Goal: Find specific page/section: Find specific page/section

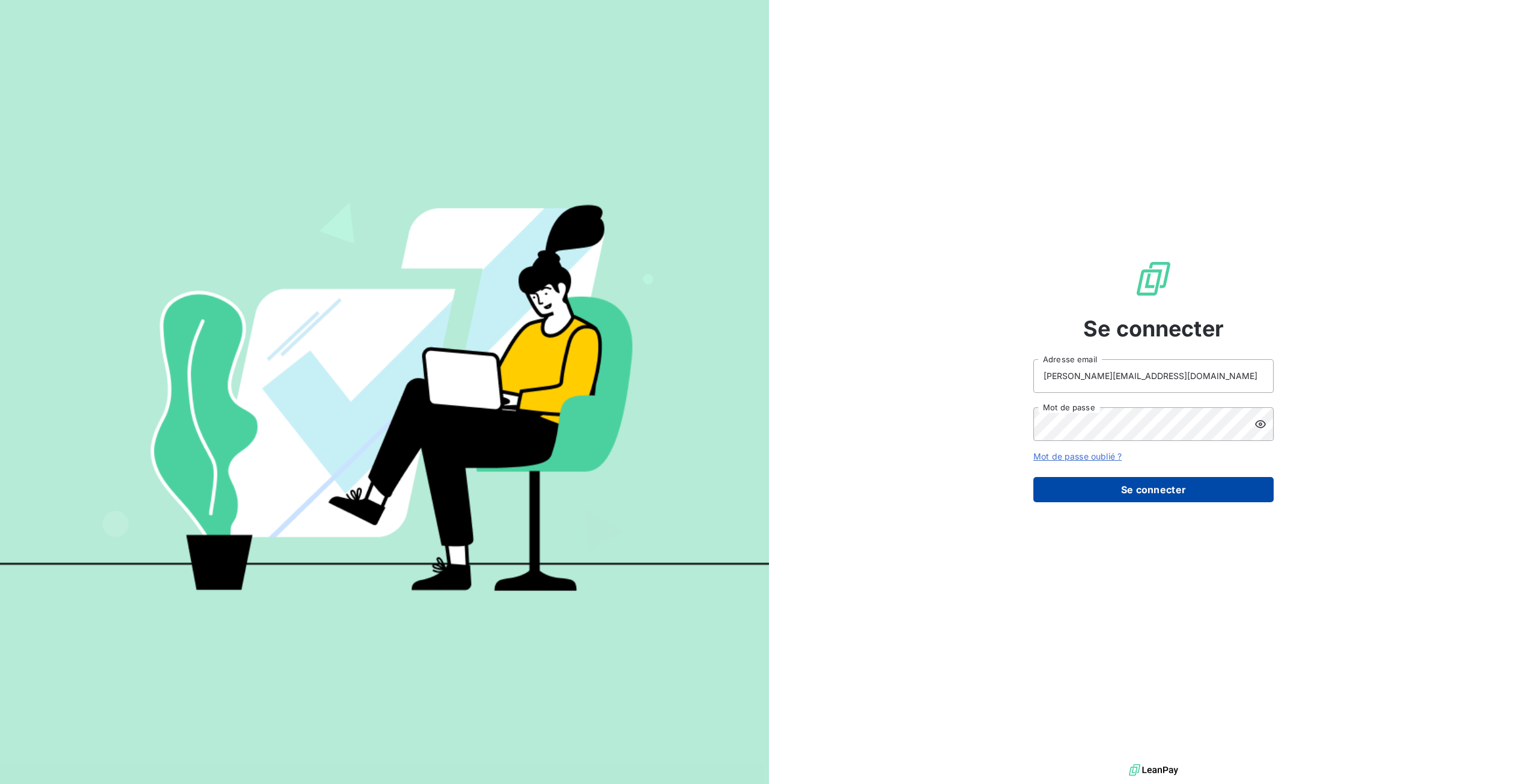
click at [1148, 494] on button "Se connecter" at bounding box center [1154, 489] width 240 height 25
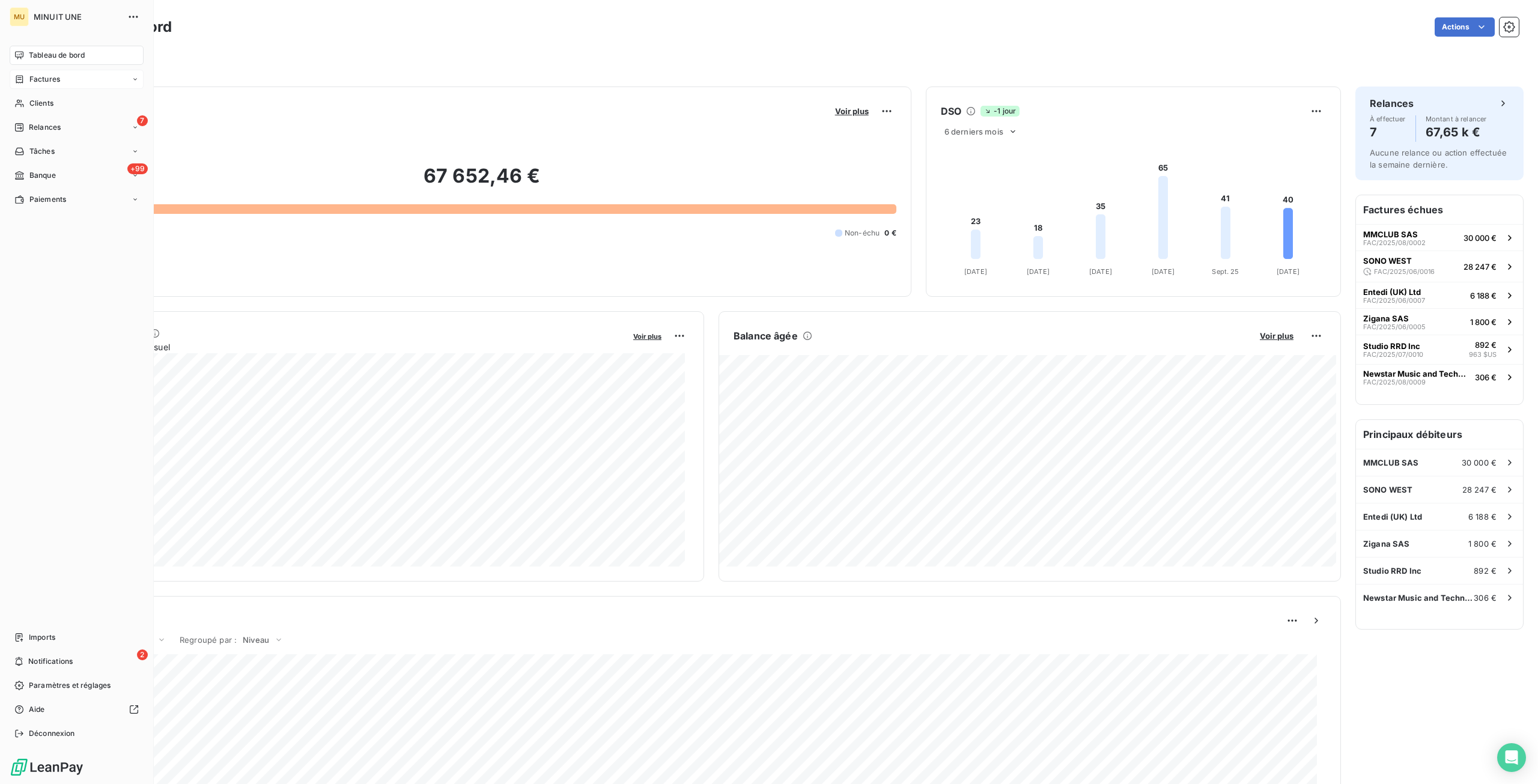
click at [30, 87] on div "Factures" at bounding box center [76, 79] width 134 height 19
click at [40, 104] on span "Factures" at bounding box center [44, 103] width 31 height 11
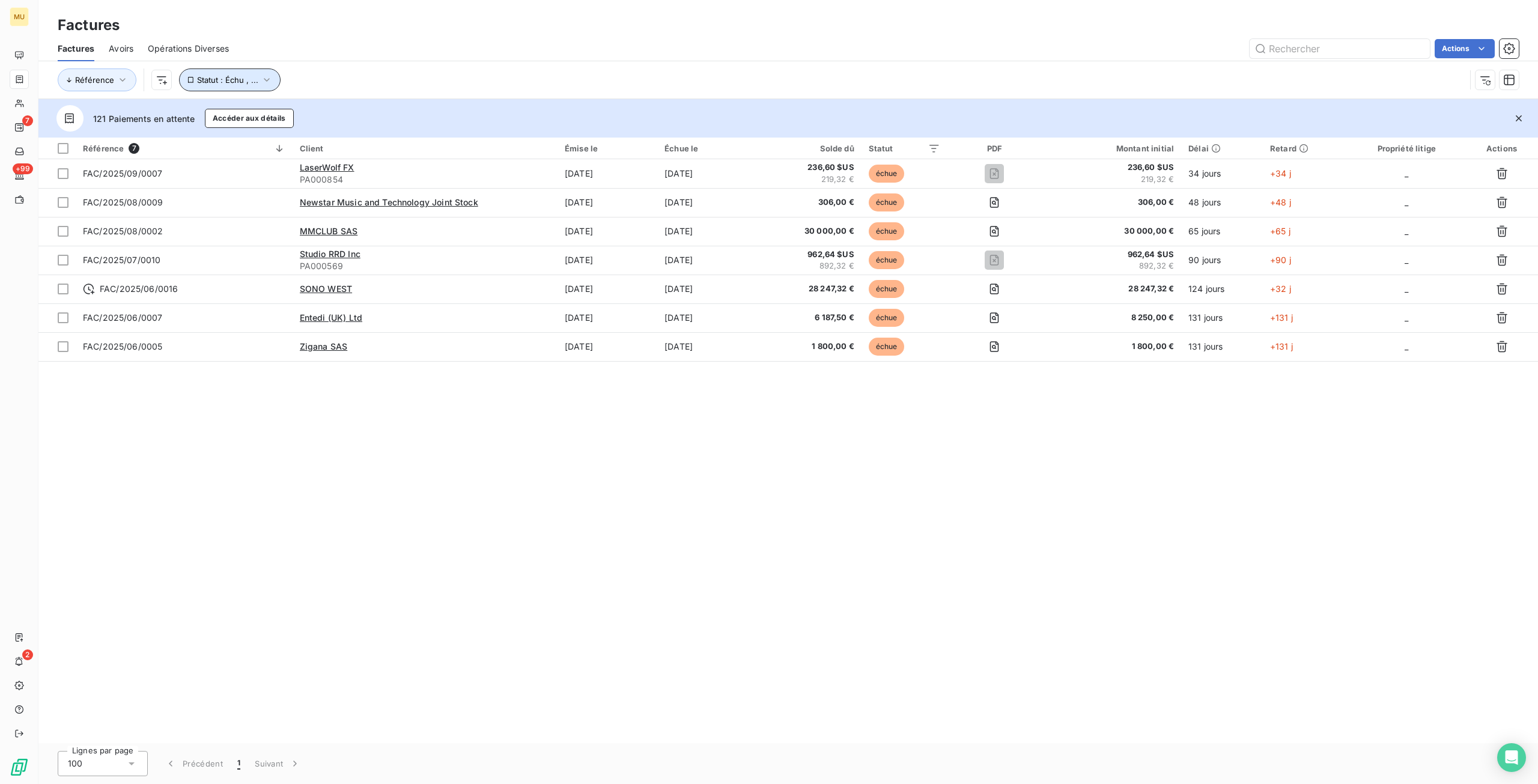
click at [269, 80] on icon "button" at bounding box center [267, 79] width 12 height 12
click at [436, 504] on div "Référence 7 Client Émise le Échue le Solde dû Statut PDF Montant initial Délai …" at bounding box center [788, 440] width 1499 height 605
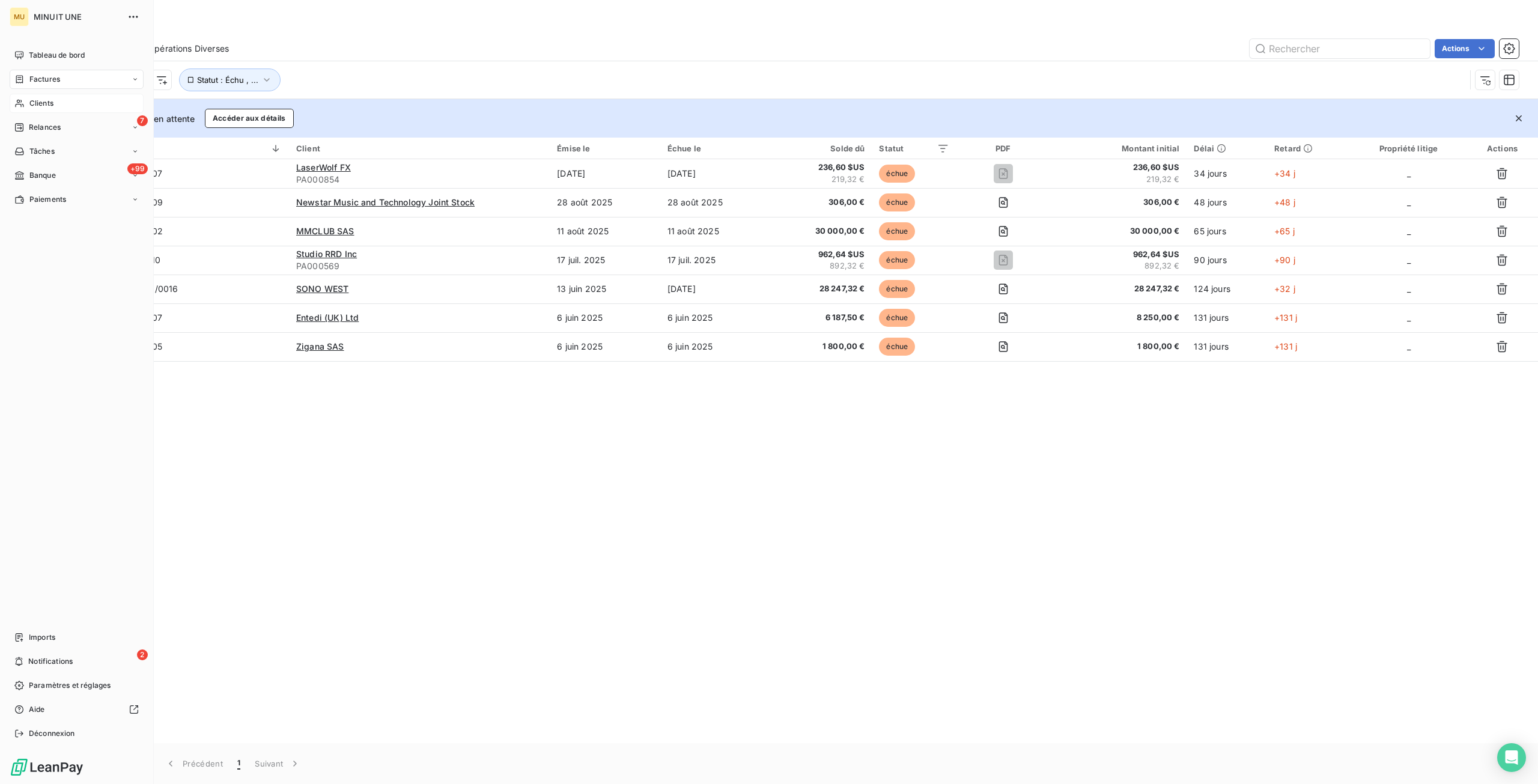
click at [36, 101] on span "Clients" at bounding box center [41, 103] width 24 height 11
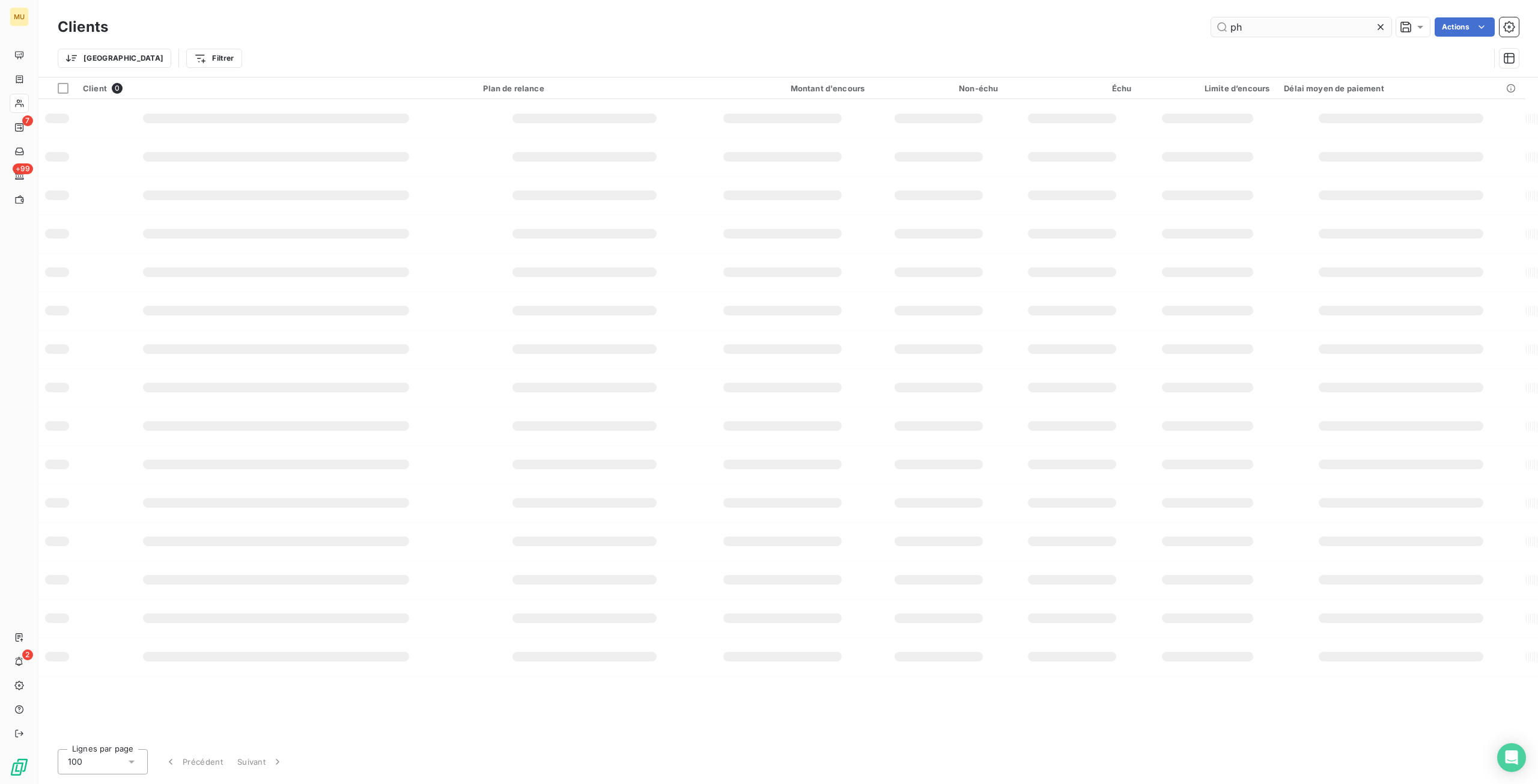
type input "p"
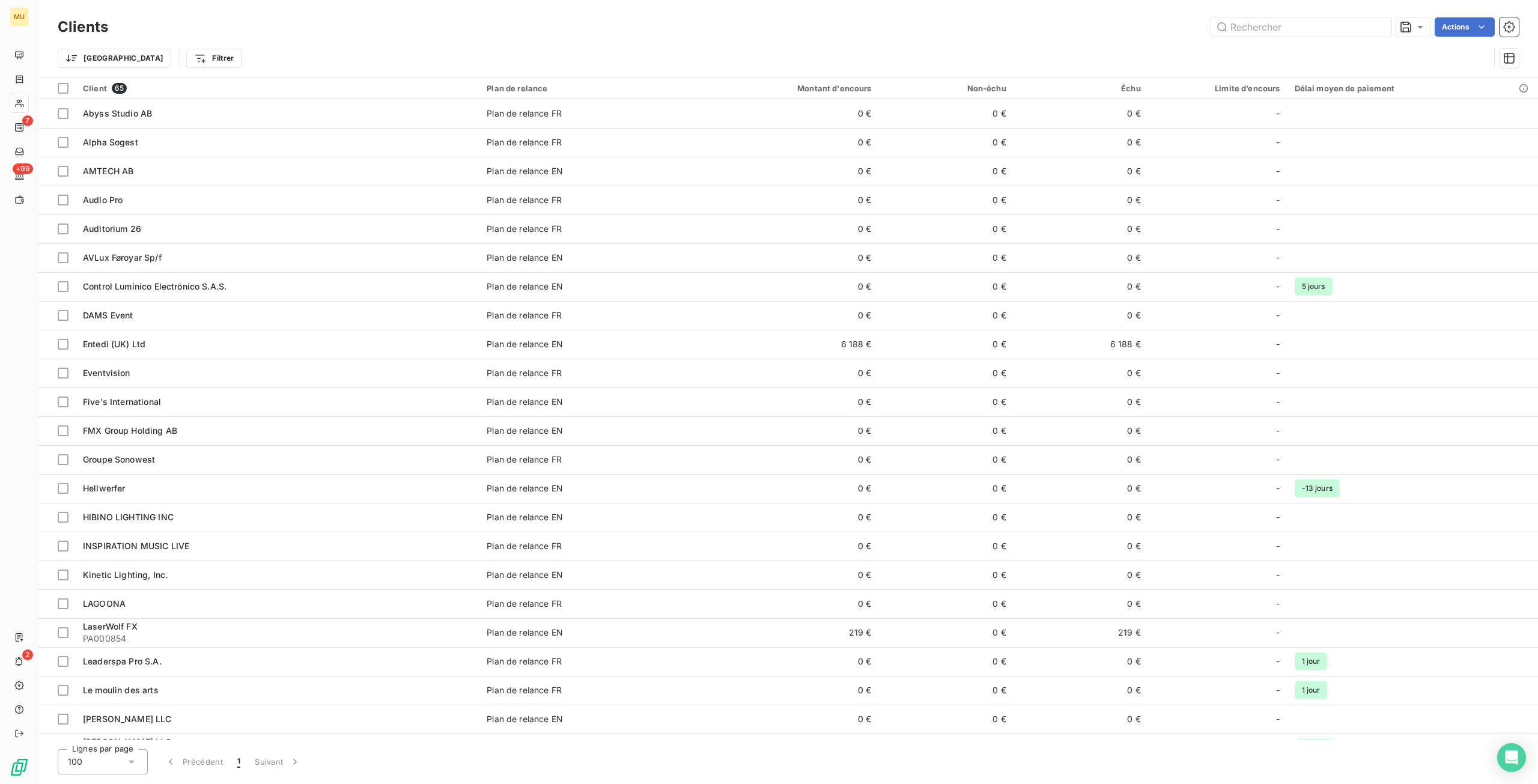
click at [559, 24] on div "Actions" at bounding box center [820, 26] width 1396 height 19
